Goal: Task Accomplishment & Management: Manage account settings

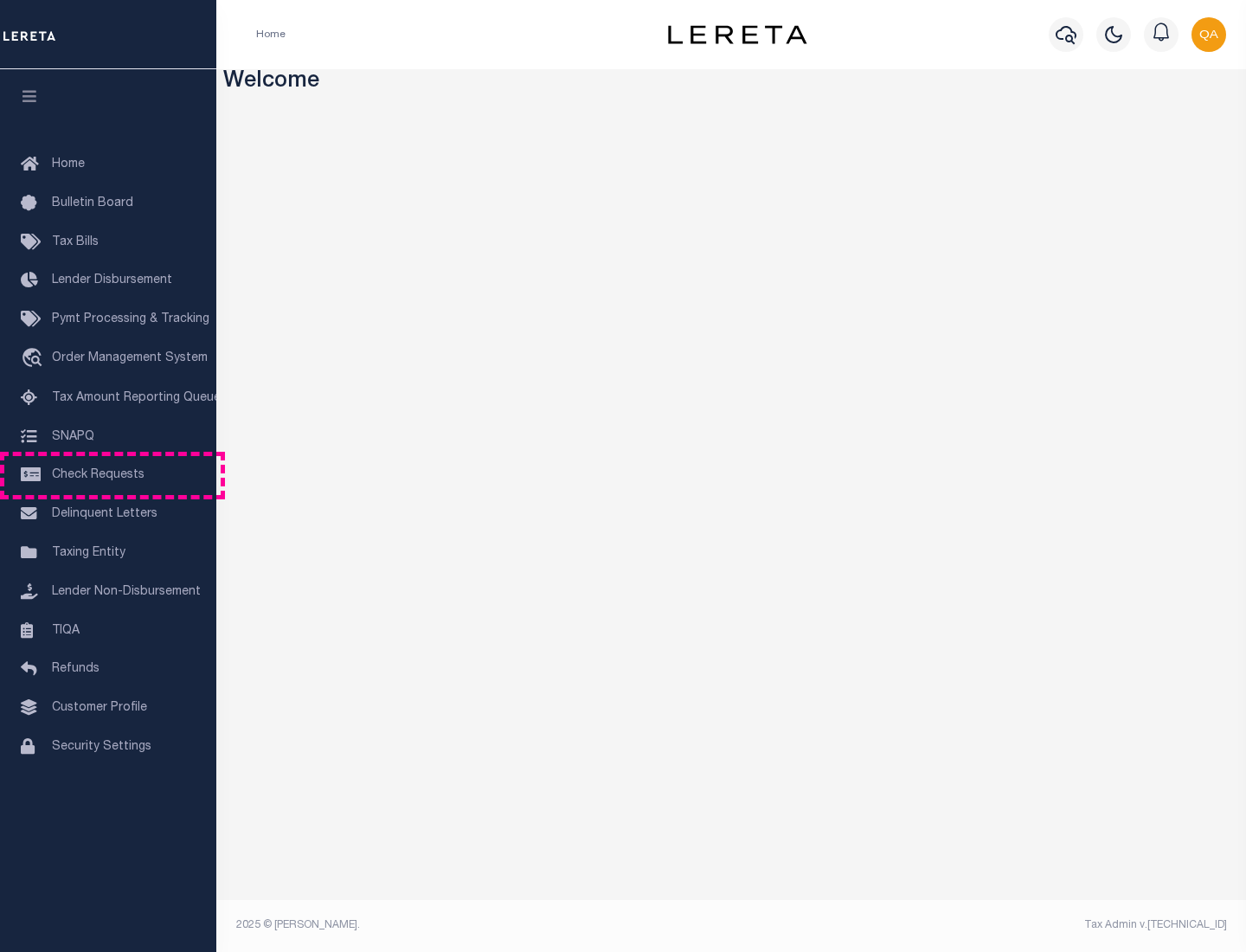
click at [108, 475] on span "Check Requests" at bounding box center [97, 475] width 92 height 12
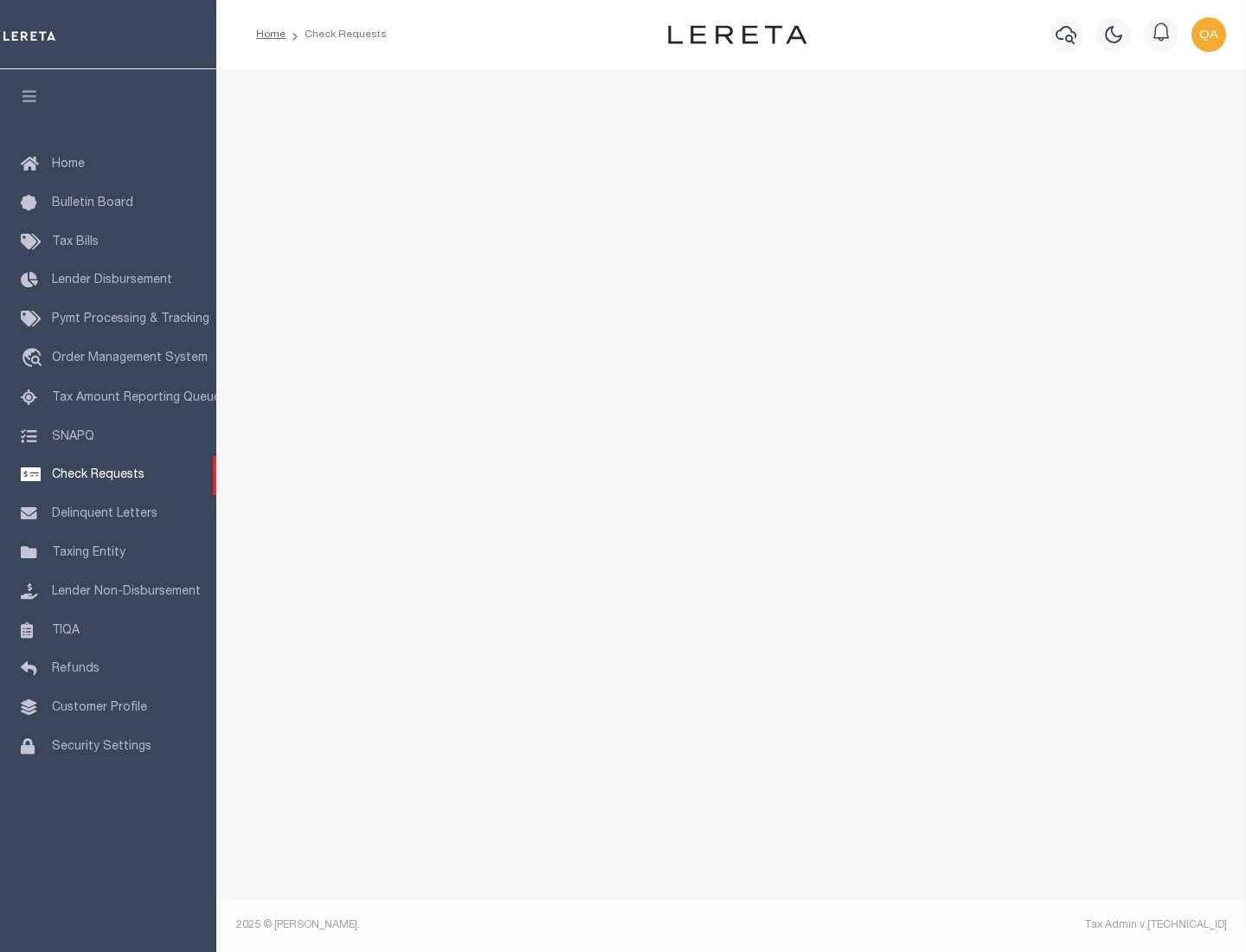
select select "50"
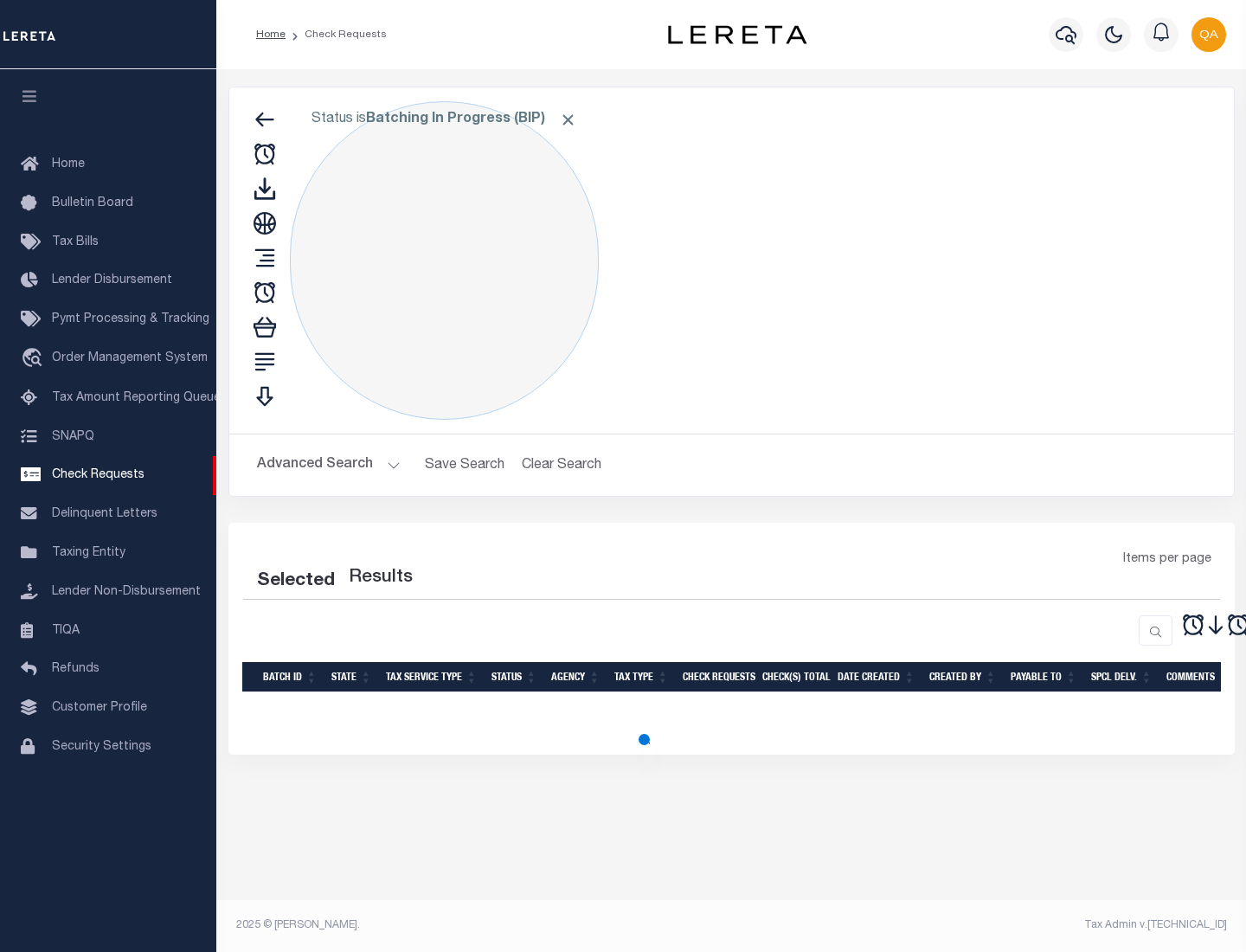
select select "50"
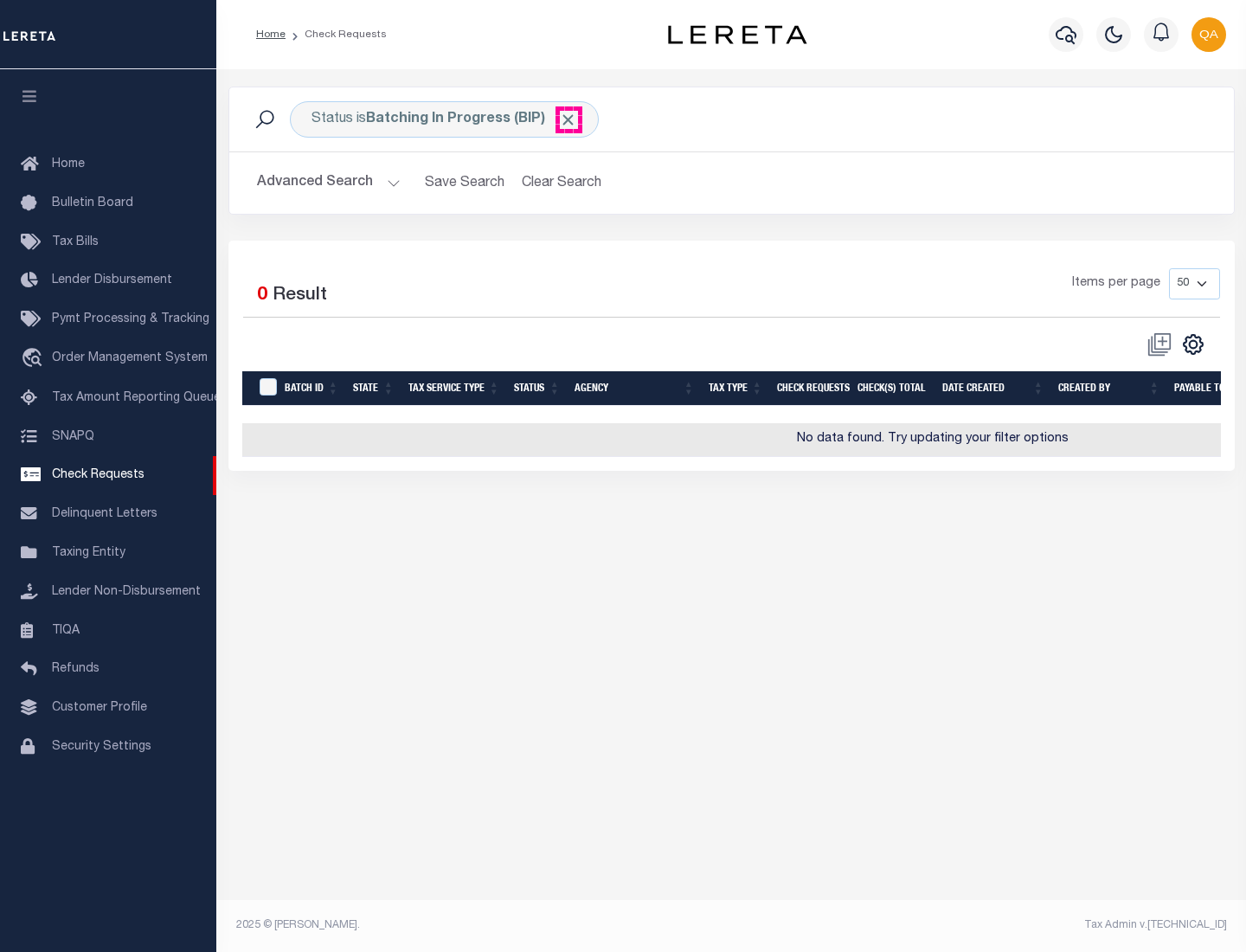
click at [568, 119] on span "Click to Remove" at bounding box center [567, 119] width 18 height 18
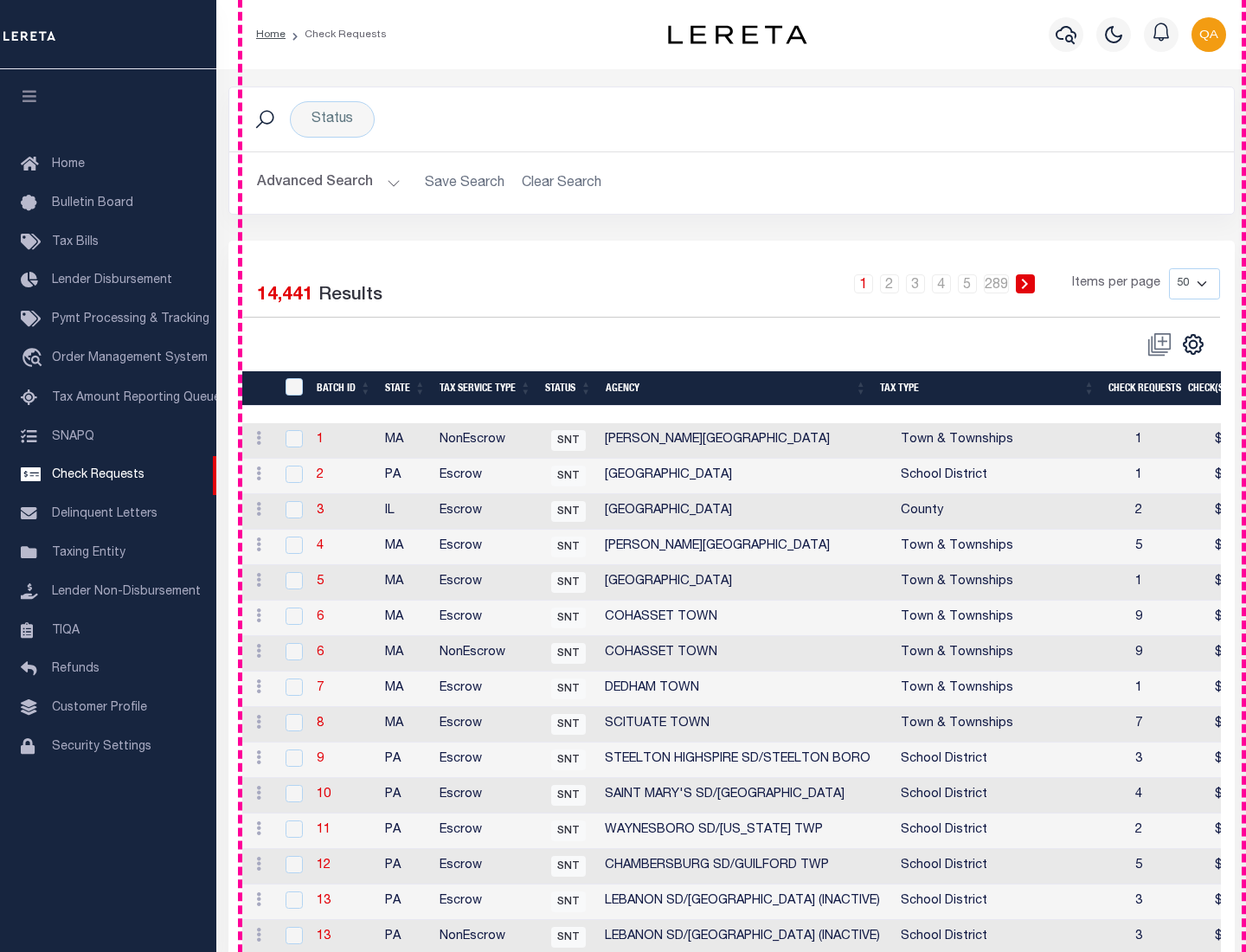
scroll to position [834, 0]
